Goal: Information Seeking & Learning: Learn about a topic

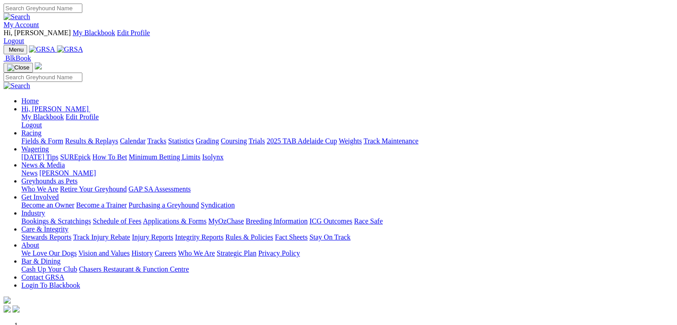
click at [41, 129] on link "Racing" at bounding box center [31, 133] width 20 height 8
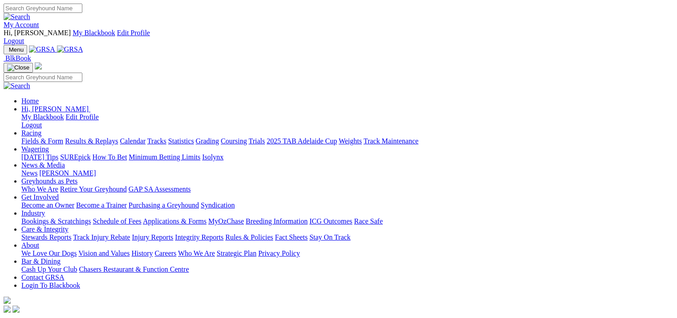
click at [49, 137] on link "Fields & Form" at bounding box center [42, 141] width 42 height 8
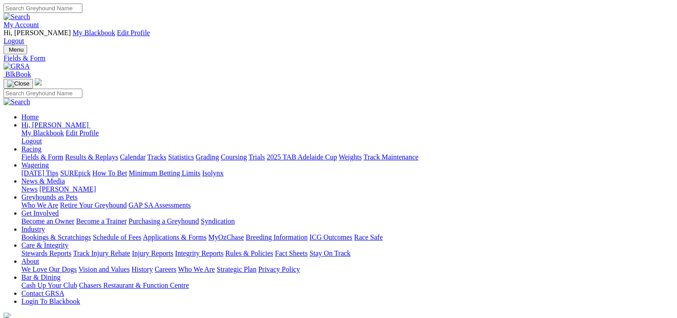
select select "WA"
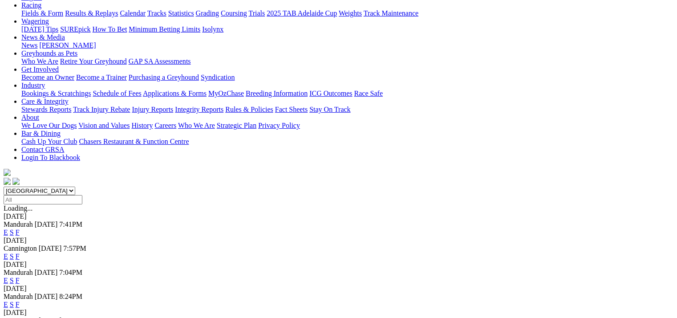
scroll to position [178, 0]
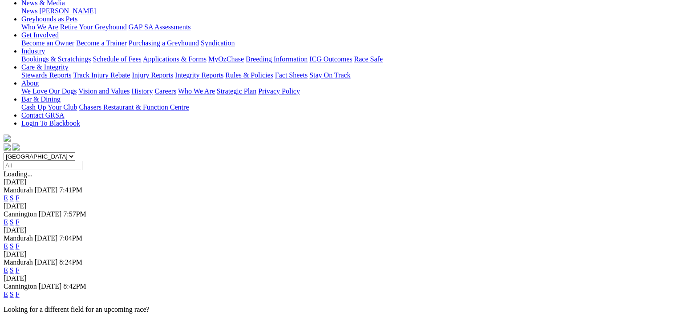
click at [8, 290] on link "E" at bounding box center [6, 294] width 4 height 8
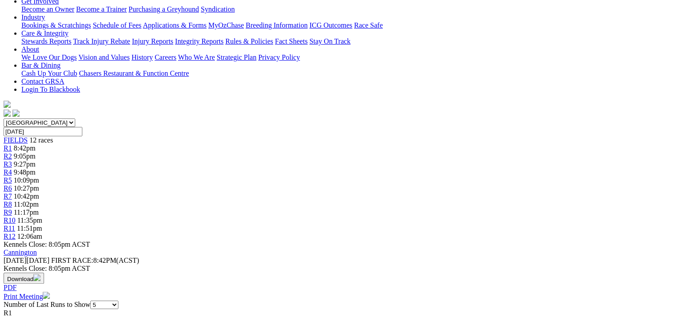
scroll to position [222, 0]
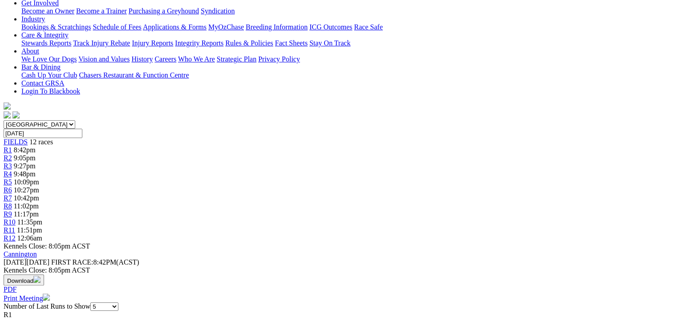
scroll to position [0, 0]
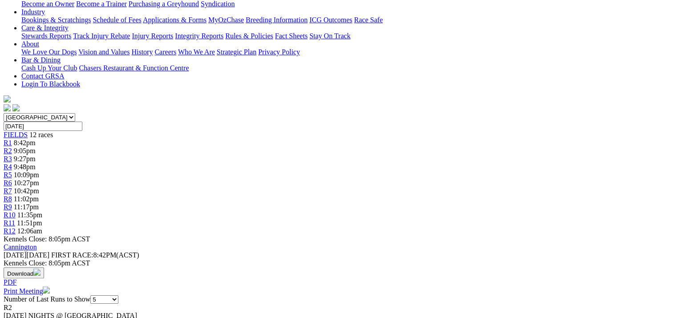
scroll to position [222, 0]
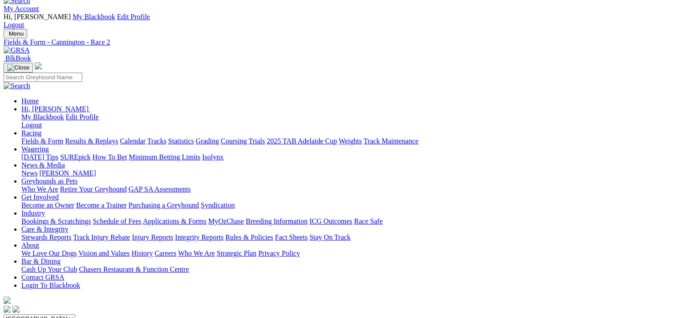
scroll to position [44, 0]
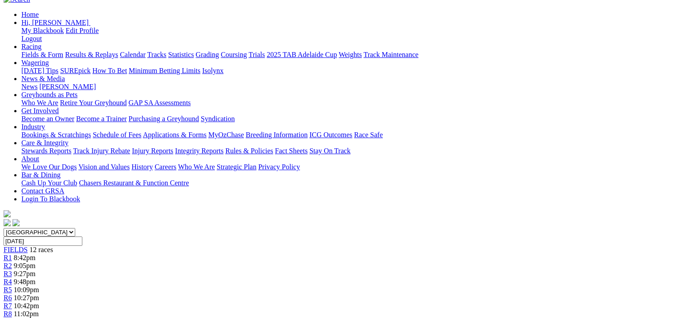
scroll to position [178, 0]
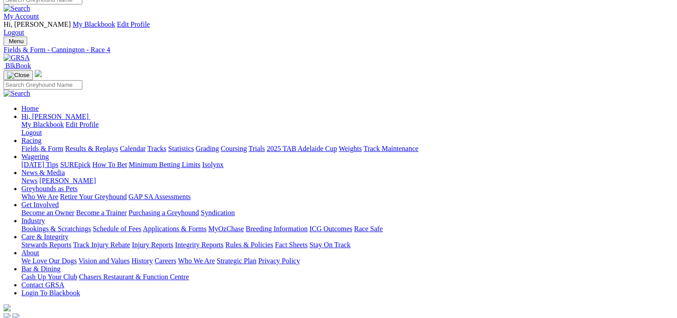
scroll to position [0, 0]
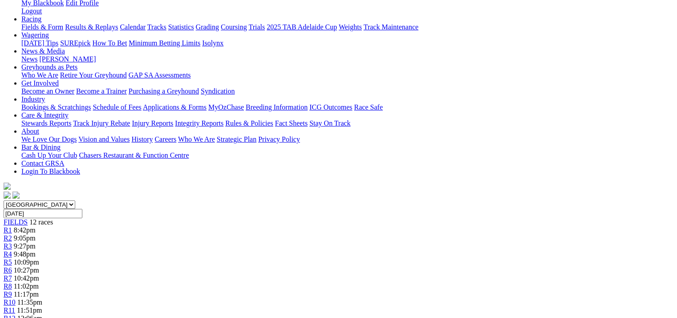
scroll to position [178, 0]
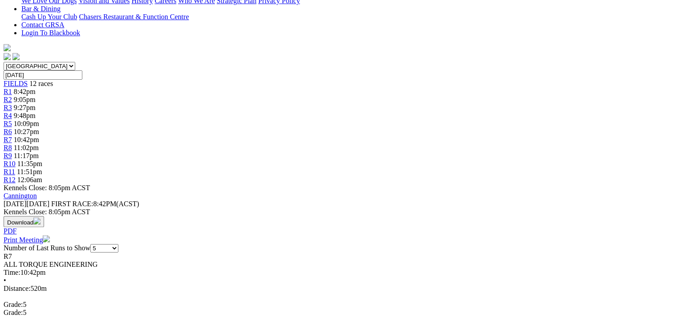
scroll to position [0, 0]
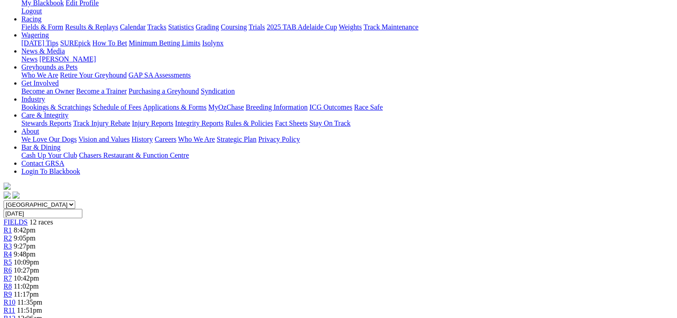
scroll to position [133, 0]
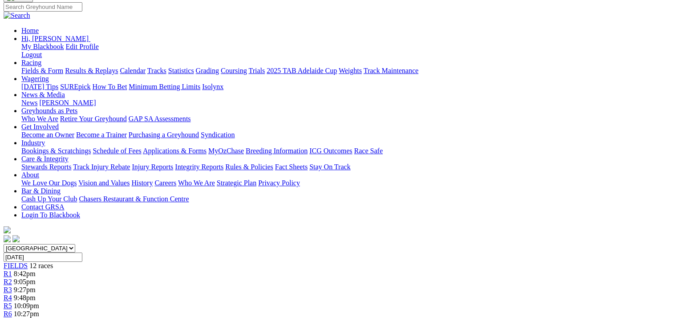
scroll to position [89, 0]
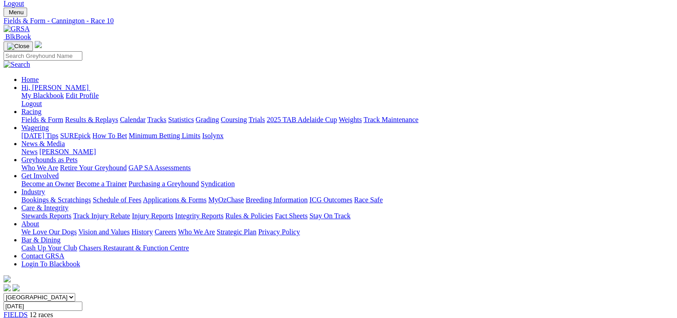
scroll to position [178, 0]
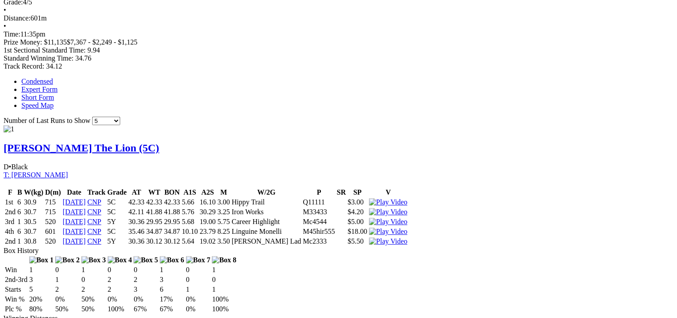
scroll to position [0, 0]
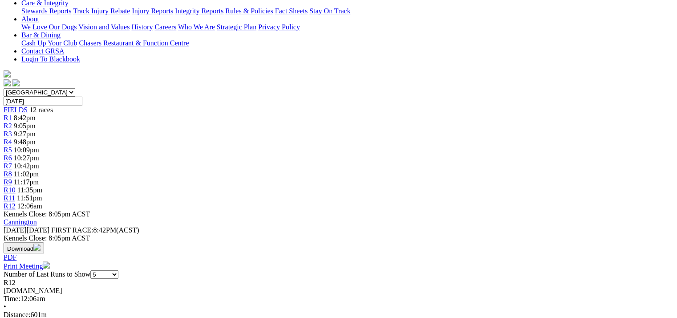
scroll to position [238, 0]
